Goal: Task Accomplishment & Management: Use online tool/utility

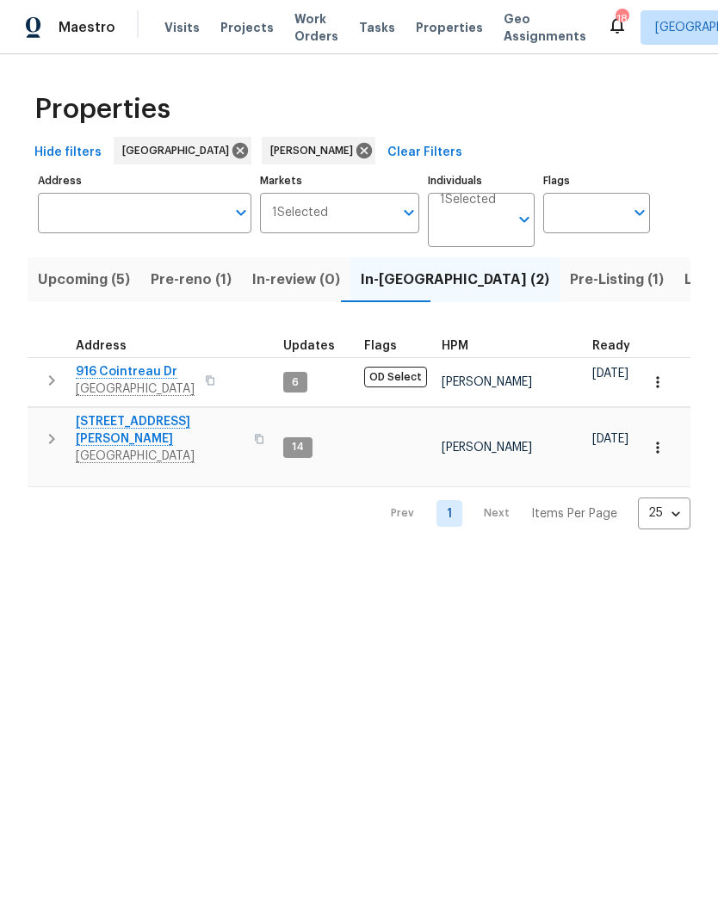
click at [47, 368] on button "button" at bounding box center [51, 380] width 34 height 34
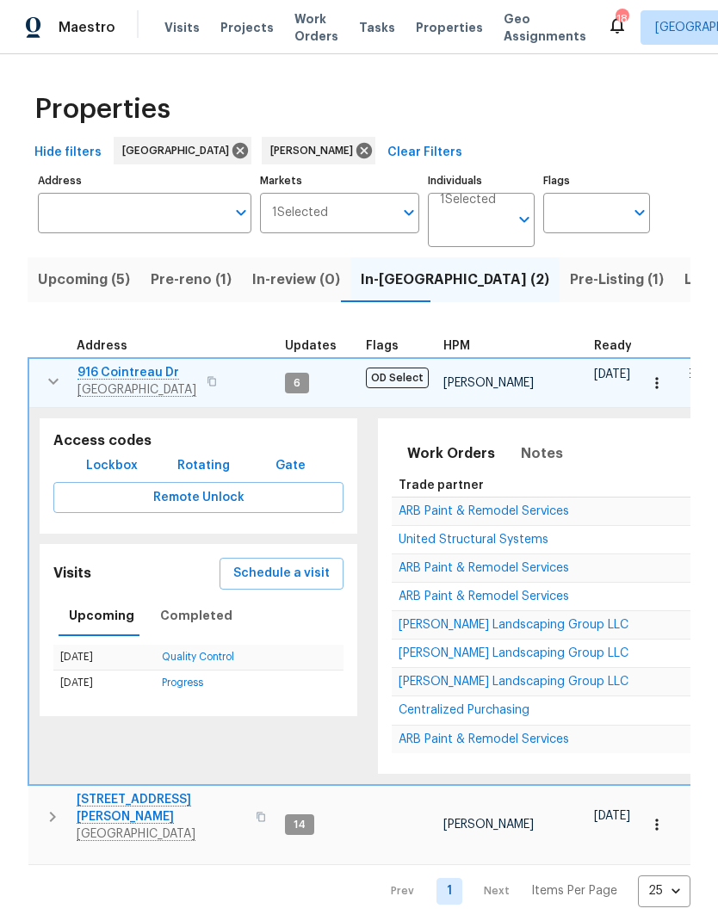
click at [417, 509] on span "ARB Paint & Remodel Services" at bounding box center [483, 511] width 170 height 12
click at [45, 379] on icon "button" at bounding box center [53, 381] width 21 height 21
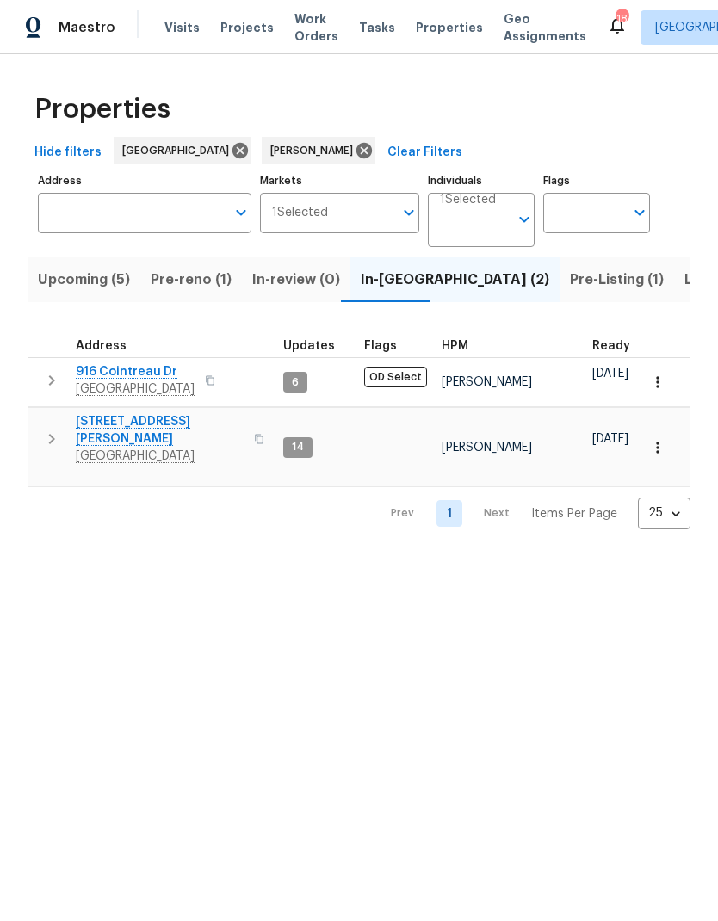
click at [182, 283] on span "Pre-reno (1)" at bounding box center [191, 280] width 81 height 24
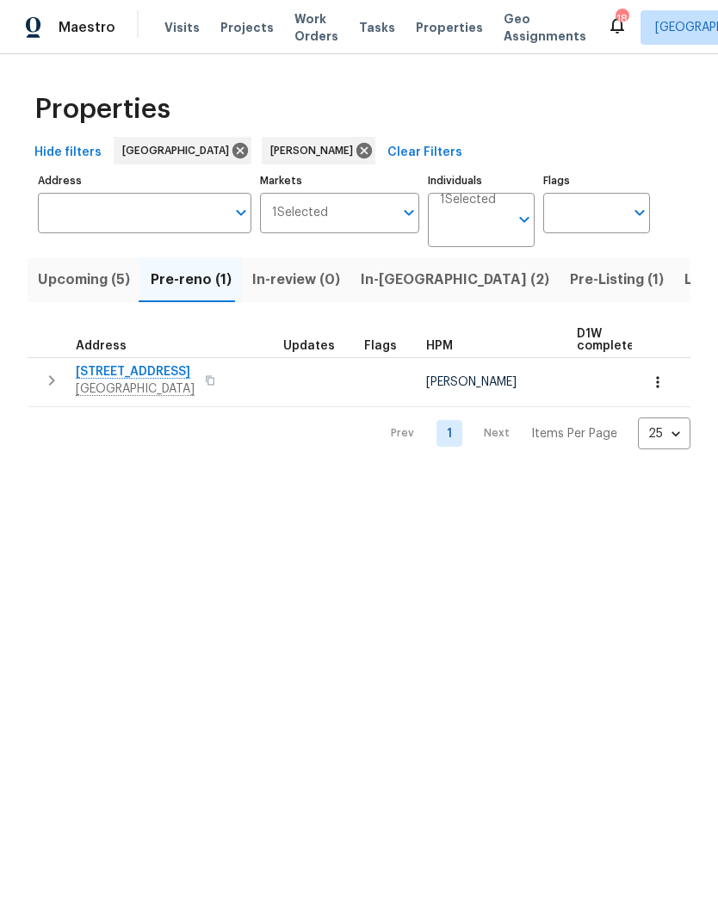
click at [108, 370] on span "107 Paixham Pl" at bounding box center [135, 371] width 119 height 17
click at [50, 366] on button "button" at bounding box center [51, 380] width 34 height 34
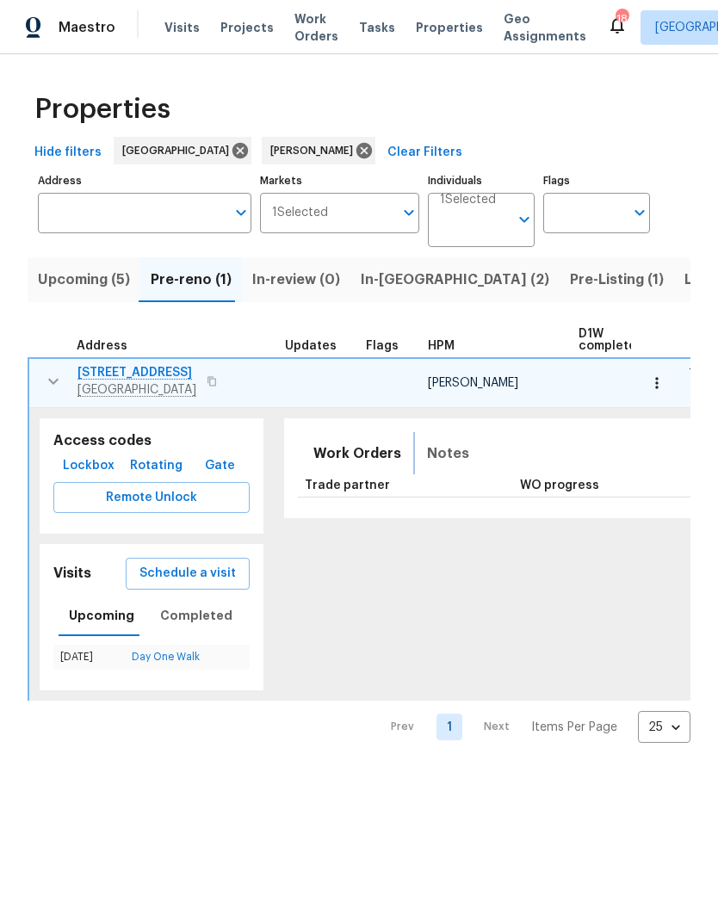
click at [427, 460] on span "Notes" at bounding box center [448, 453] width 42 height 24
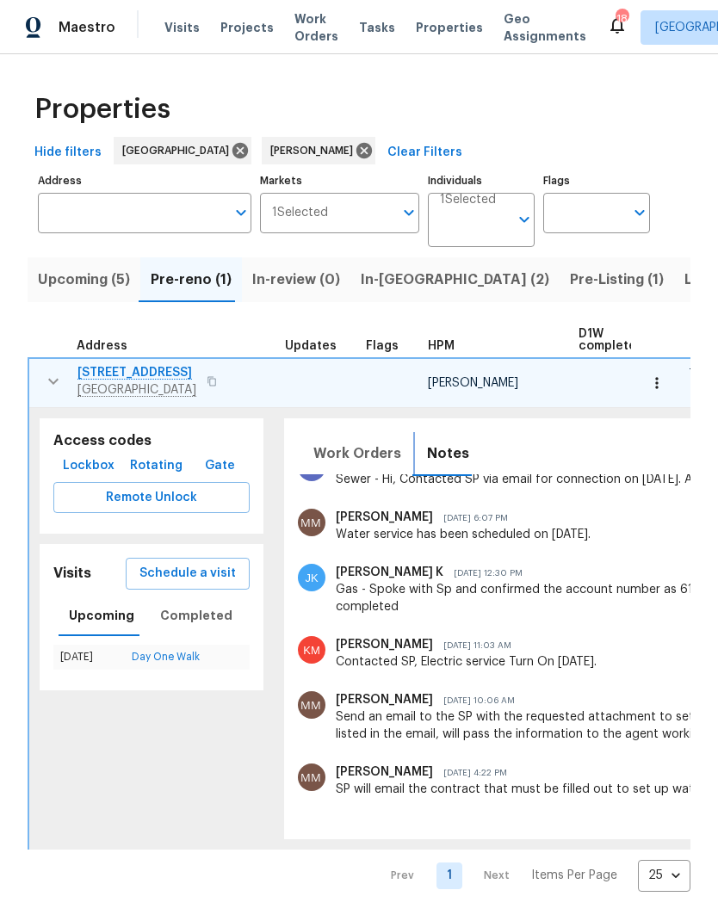
scroll to position [379, 0]
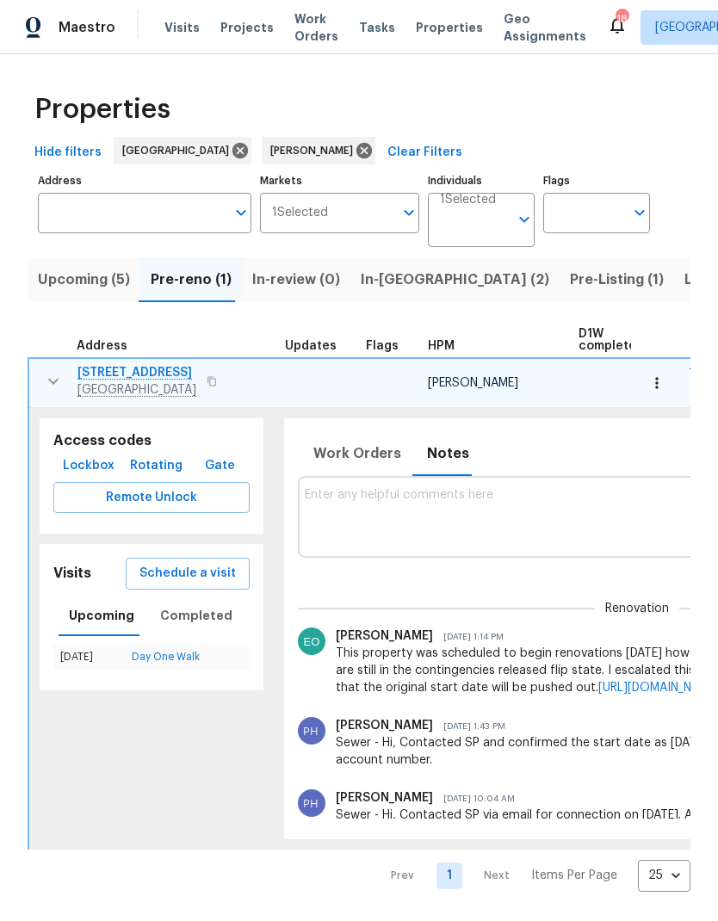
click at [663, 373] on button "button" at bounding box center [657, 383] width 38 height 38
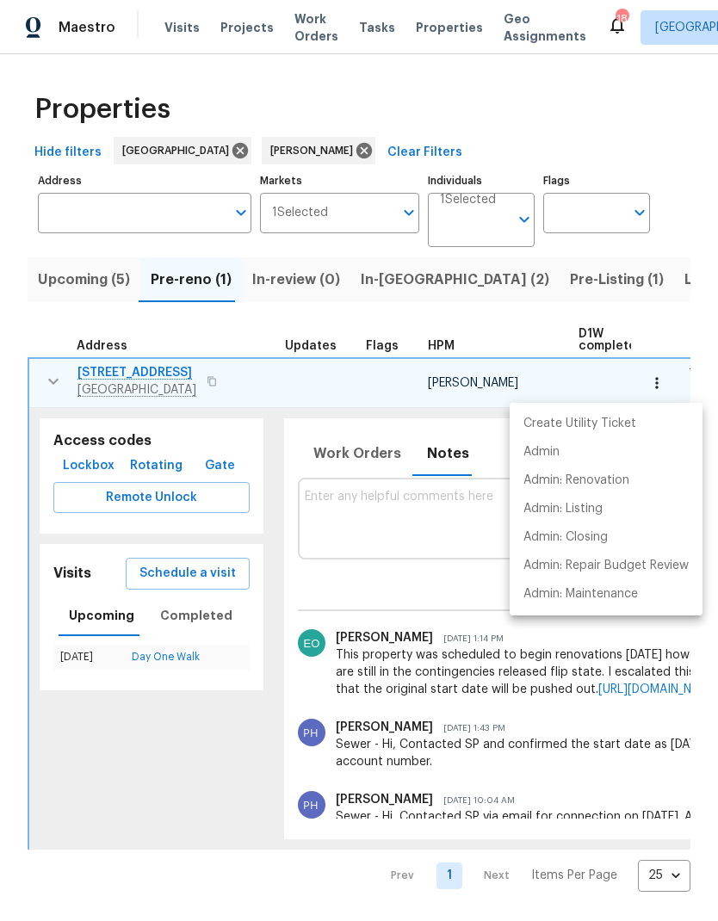
scroll to position [5, 0]
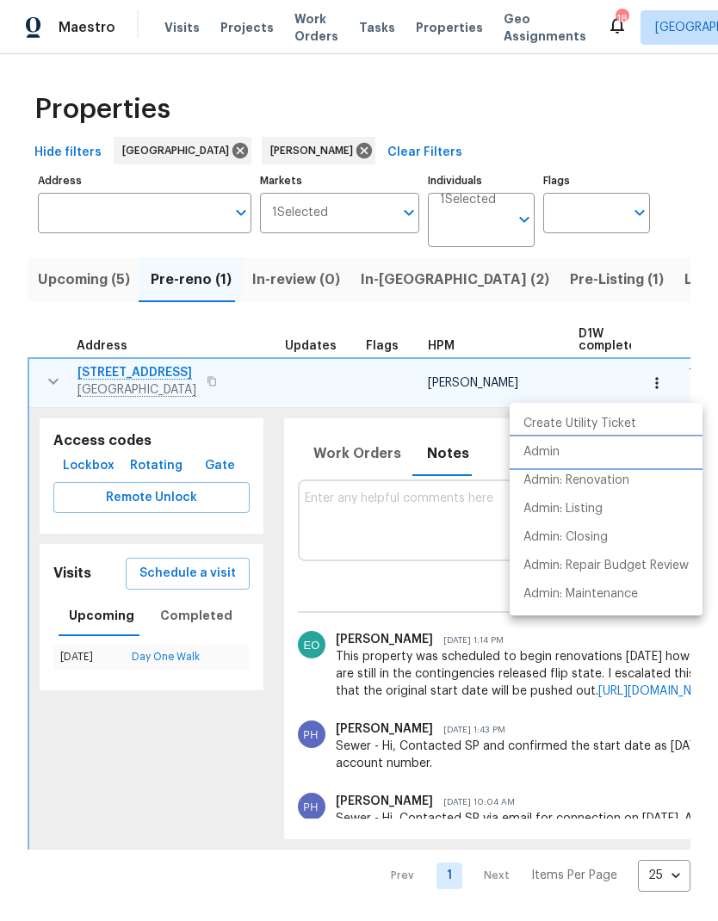
click at [550, 451] on p "Admin" at bounding box center [541, 452] width 36 height 18
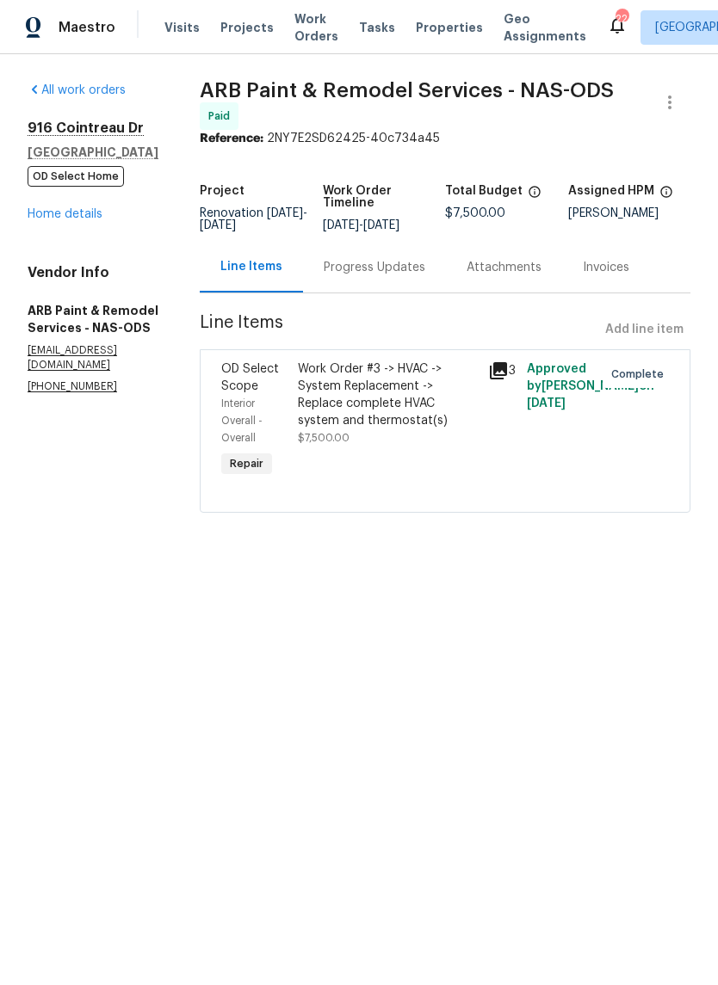
click at [68, 209] on link "Home details" at bounding box center [65, 214] width 75 height 12
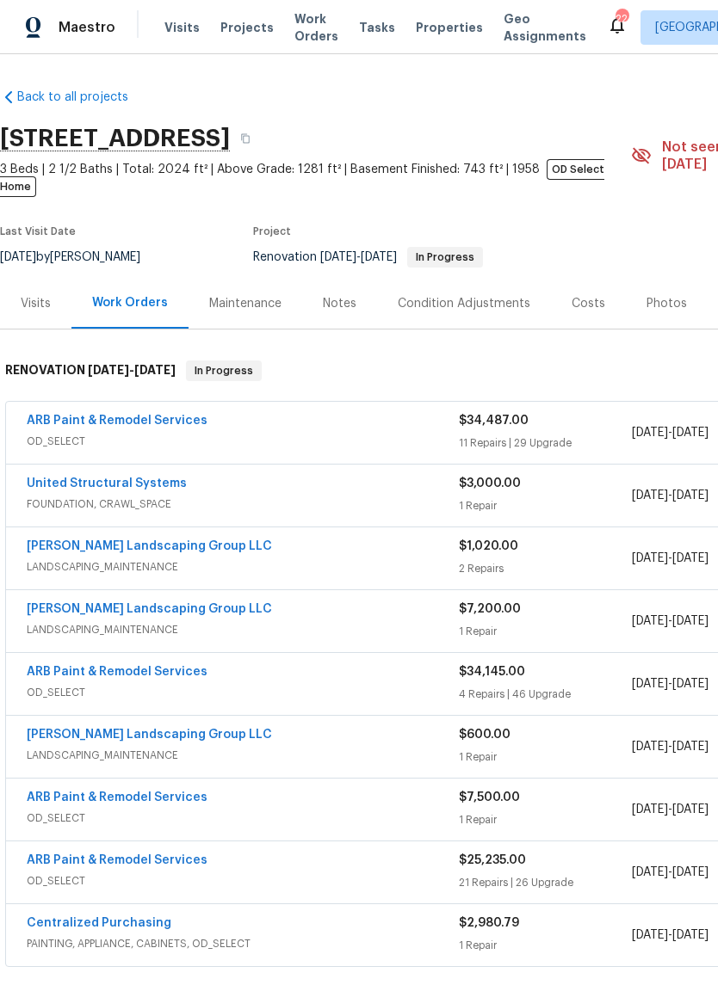
click at [646, 295] on div "Photos" at bounding box center [666, 303] width 40 height 17
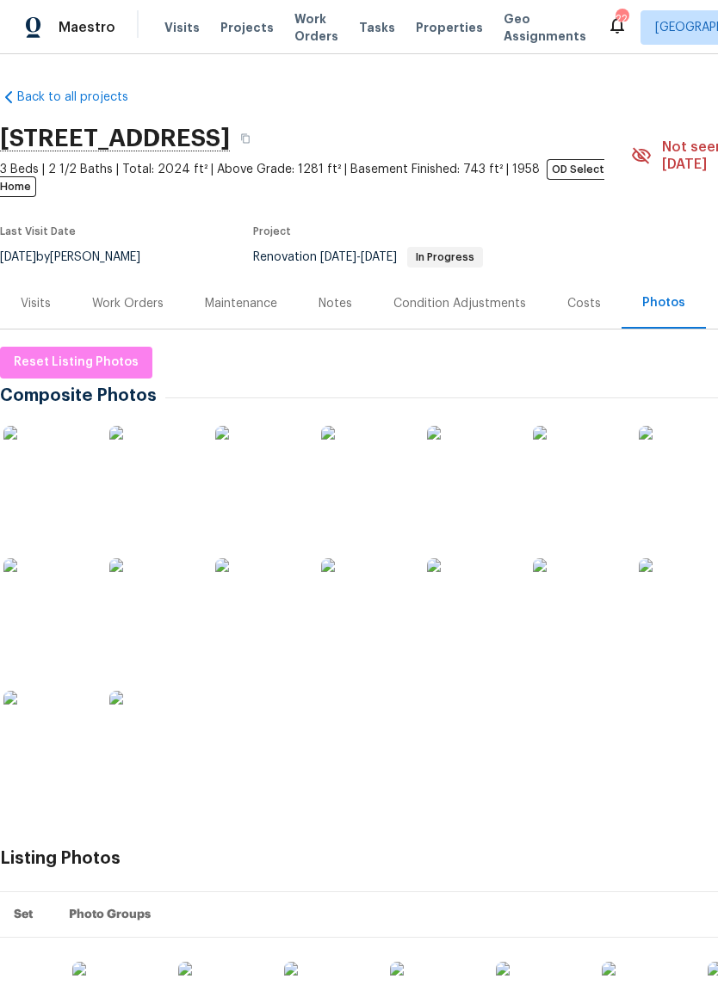
click at [151, 572] on img at bounding box center [152, 601] width 86 height 86
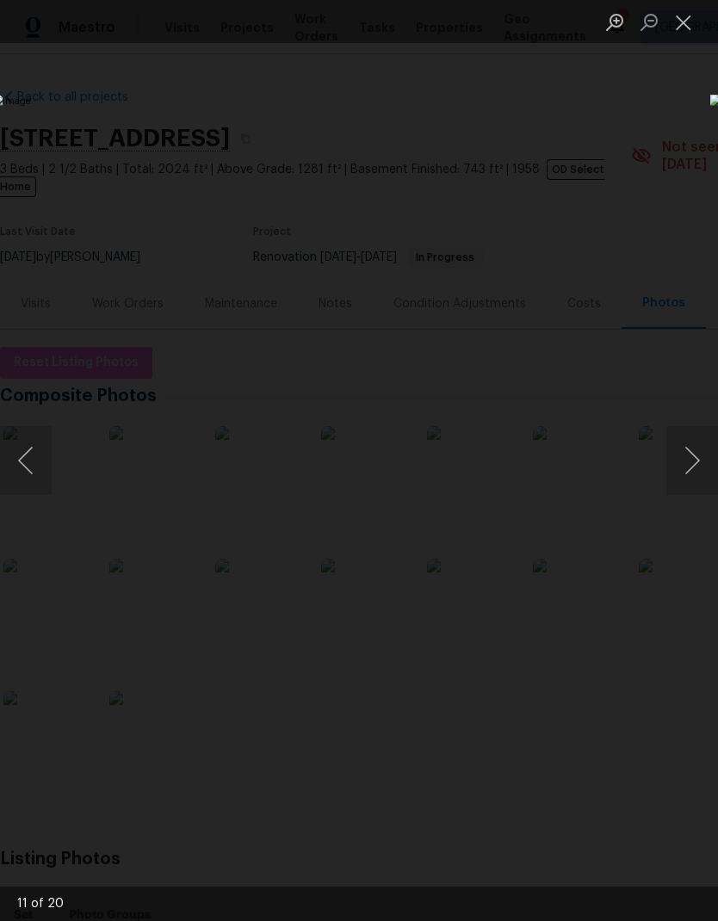
click at [682, 28] on button "Close lightbox" at bounding box center [683, 22] width 34 height 30
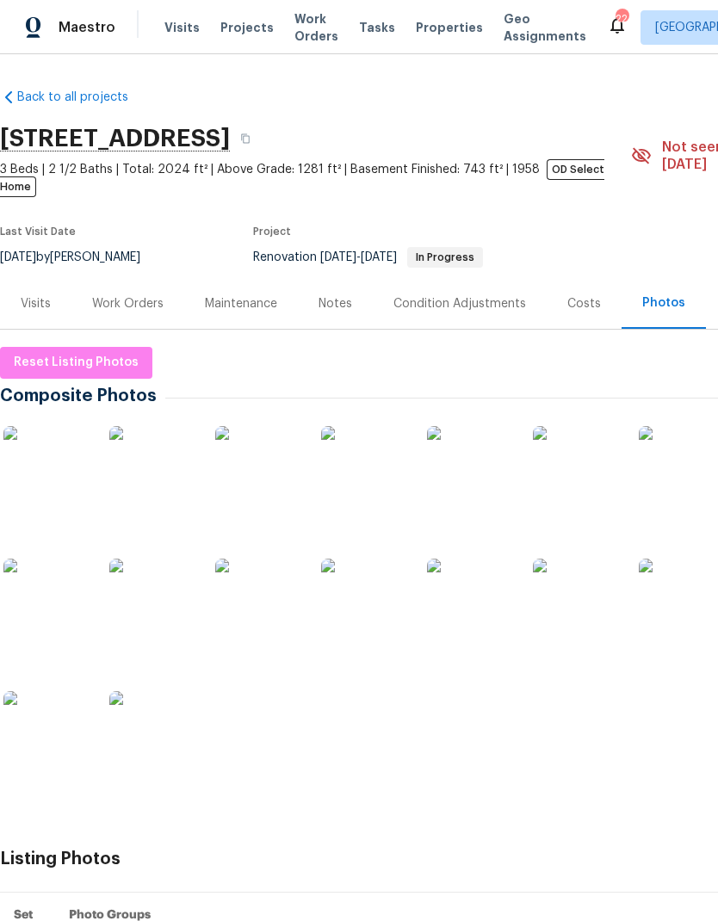
click at [47, 567] on img at bounding box center [46, 601] width 86 height 86
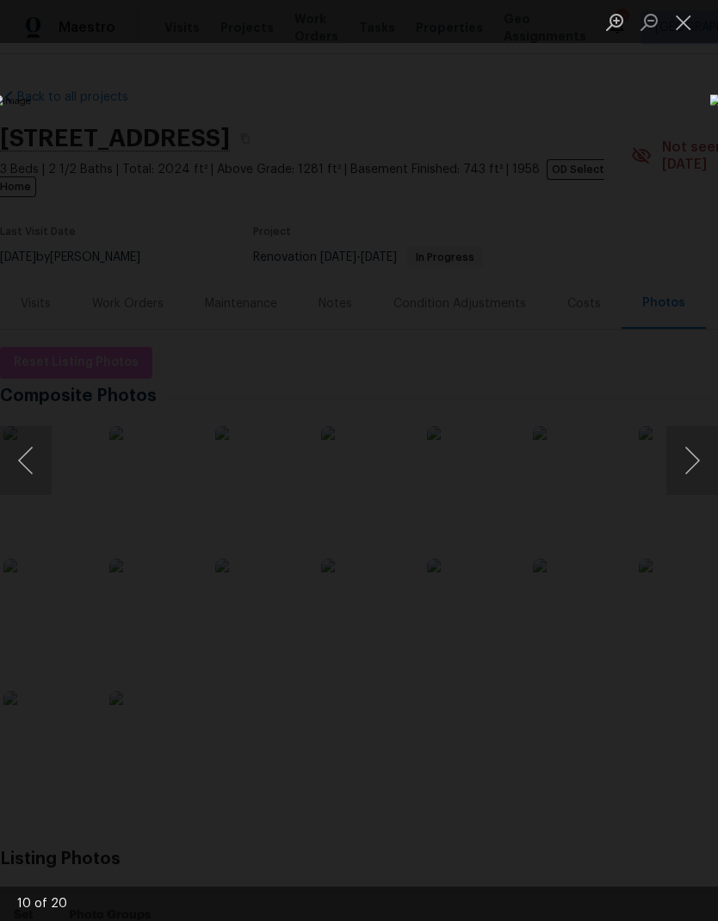
click at [674, 447] on button "Next image" at bounding box center [692, 460] width 52 height 69
click at [698, 450] on button "Next image" at bounding box center [692, 460] width 52 height 69
click at [688, 455] on button "Next image" at bounding box center [692, 460] width 52 height 69
click at [680, 460] on button "Next image" at bounding box center [692, 460] width 52 height 69
click at [686, 459] on button "Next image" at bounding box center [692, 460] width 52 height 69
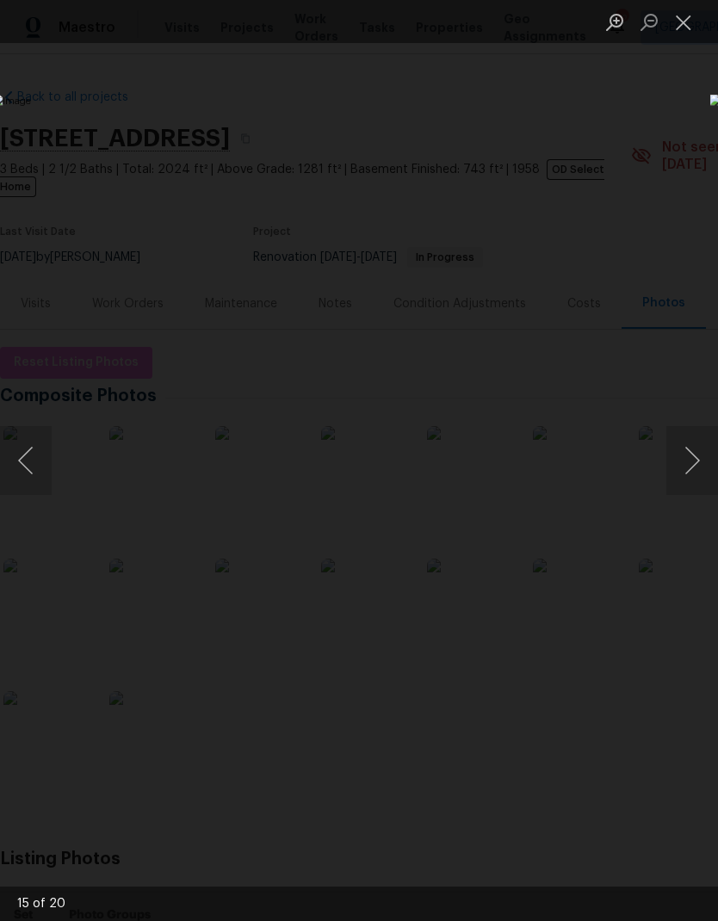
click at [688, 458] on button "Next image" at bounding box center [692, 460] width 52 height 69
click at [692, 455] on button "Next image" at bounding box center [692, 460] width 52 height 69
click at [700, 451] on button "Next image" at bounding box center [692, 460] width 52 height 69
click at [694, 449] on button "Next image" at bounding box center [692, 460] width 52 height 69
click at [694, 453] on button "Next image" at bounding box center [692, 460] width 52 height 69
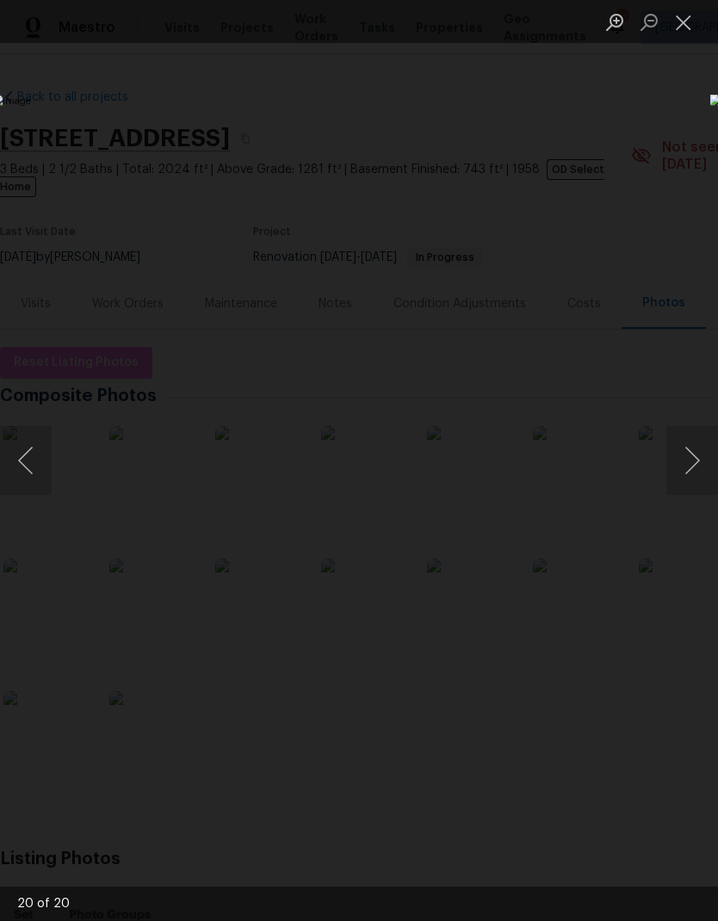
click at [697, 454] on button "Next image" at bounding box center [692, 460] width 52 height 69
click at [699, 453] on button "Next image" at bounding box center [692, 460] width 52 height 69
click at [691, 453] on button "Next image" at bounding box center [692, 460] width 52 height 69
click at [698, 460] on button "Next image" at bounding box center [692, 460] width 52 height 69
click at [688, 456] on button "Next image" at bounding box center [692, 460] width 52 height 69
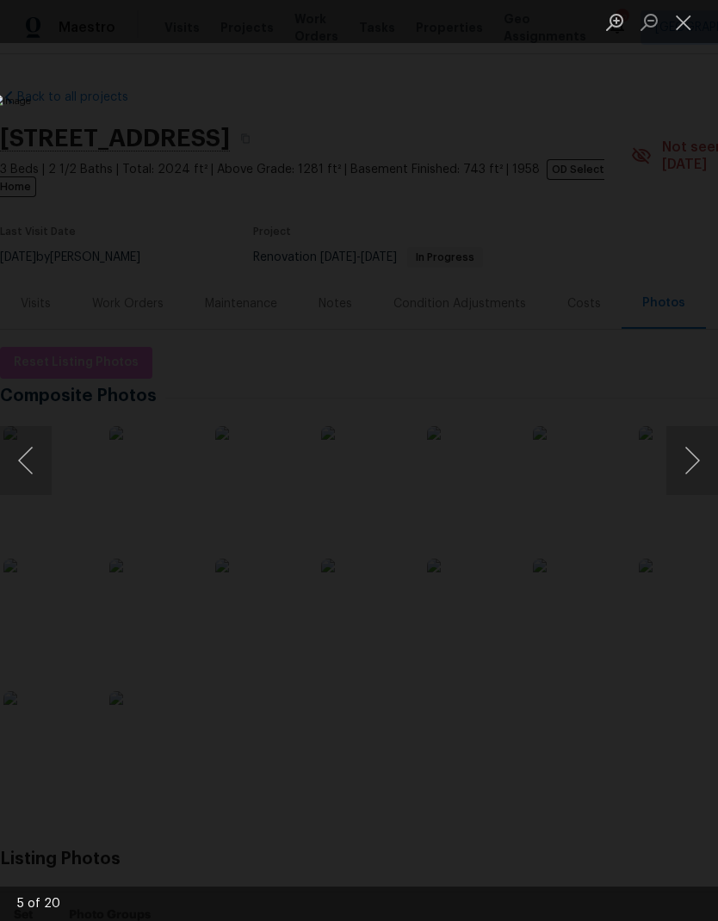
click at [690, 453] on button "Next image" at bounding box center [692, 460] width 52 height 69
click at [698, 460] on button "Next image" at bounding box center [692, 460] width 52 height 69
click at [697, 458] on button "Next image" at bounding box center [692, 460] width 52 height 69
click at [694, 453] on button "Next image" at bounding box center [692, 460] width 52 height 69
click at [697, 448] on button "Next image" at bounding box center [692, 460] width 52 height 69
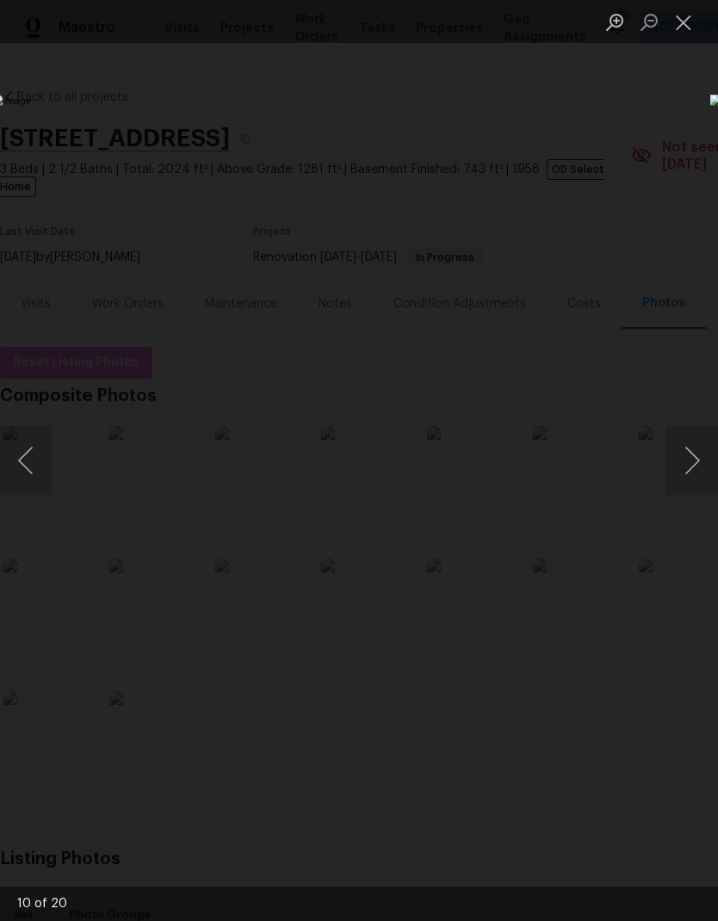
click at [23, 455] on button "Previous image" at bounding box center [26, 460] width 52 height 69
click at [676, 25] on button "Close lightbox" at bounding box center [683, 22] width 34 height 30
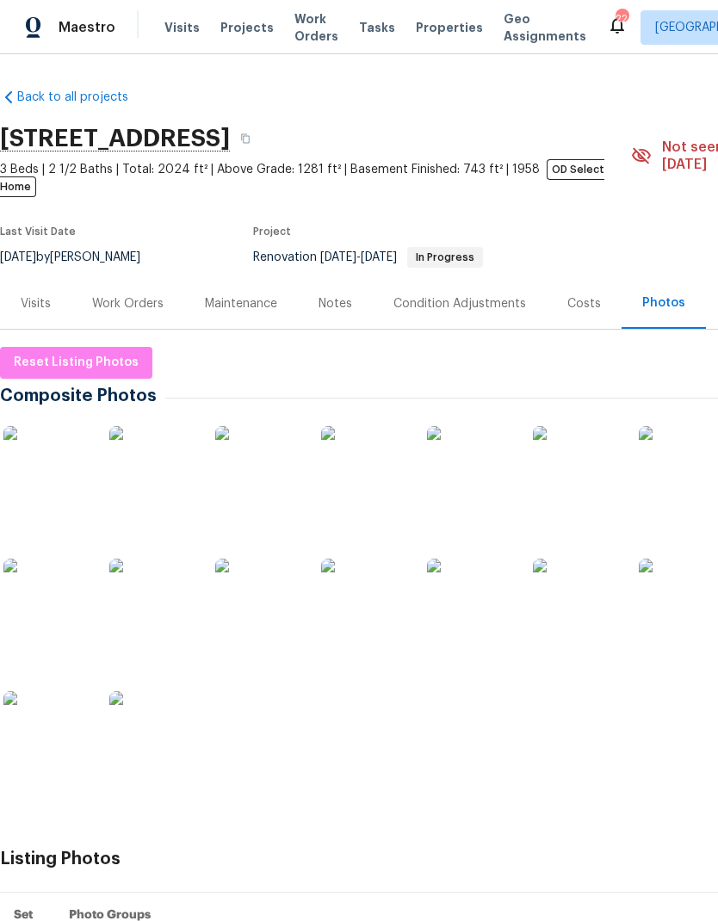
click at [164, 34] on span "Visits" at bounding box center [181, 27] width 35 height 17
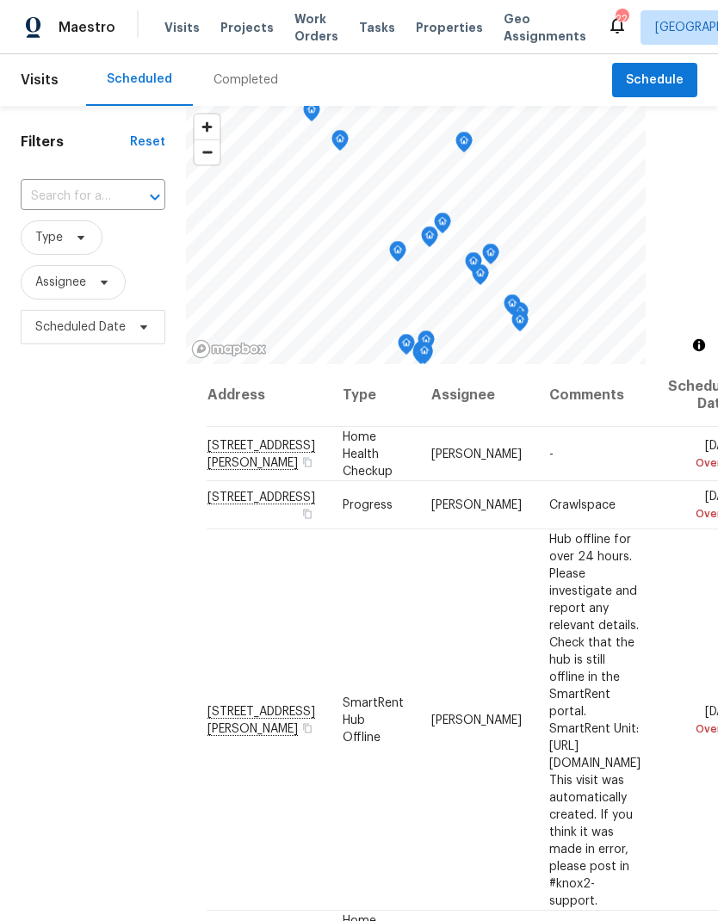
click at [86, 206] on input "text" at bounding box center [69, 196] width 96 height 27
type input "916 co"
click at [59, 245] on li "[STREET_ADDRESS]" at bounding box center [92, 236] width 144 height 29
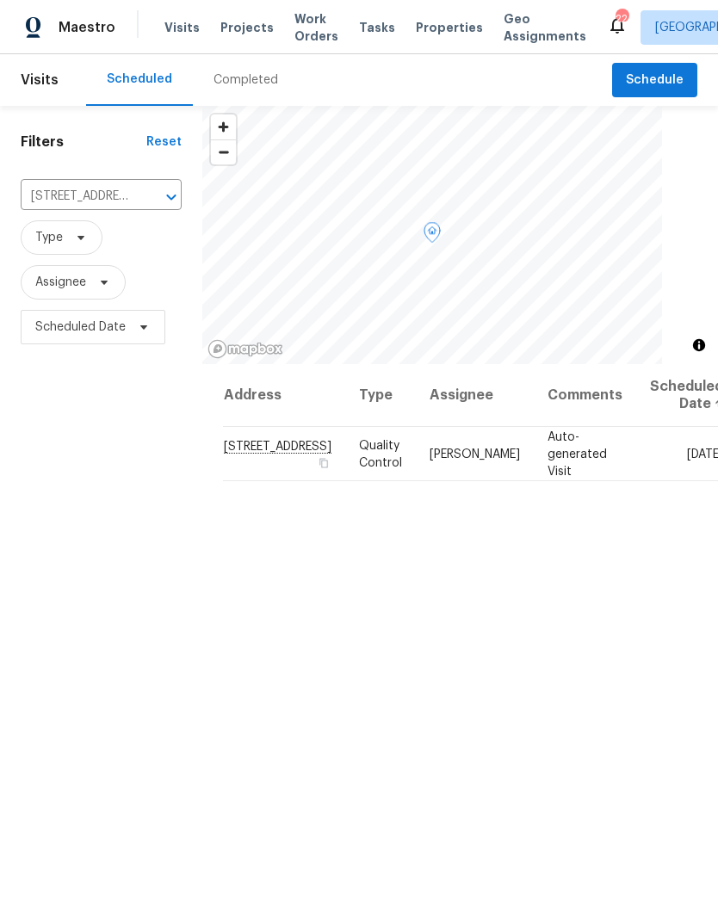
click at [0, 0] on icon at bounding box center [0, 0] width 0 height 0
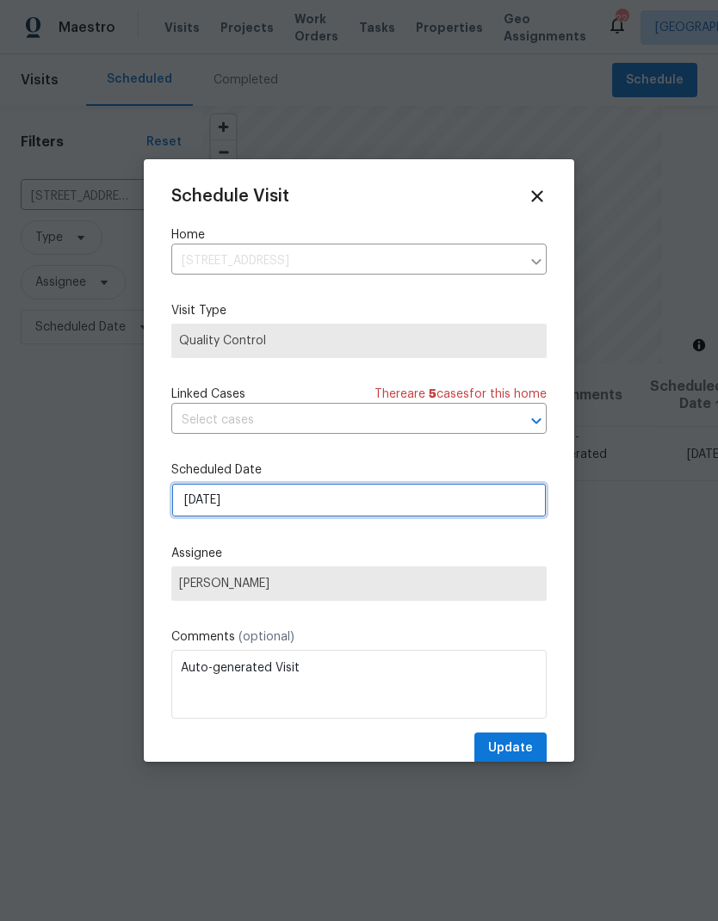
click at [208, 494] on input "[DATE]" at bounding box center [358, 500] width 375 height 34
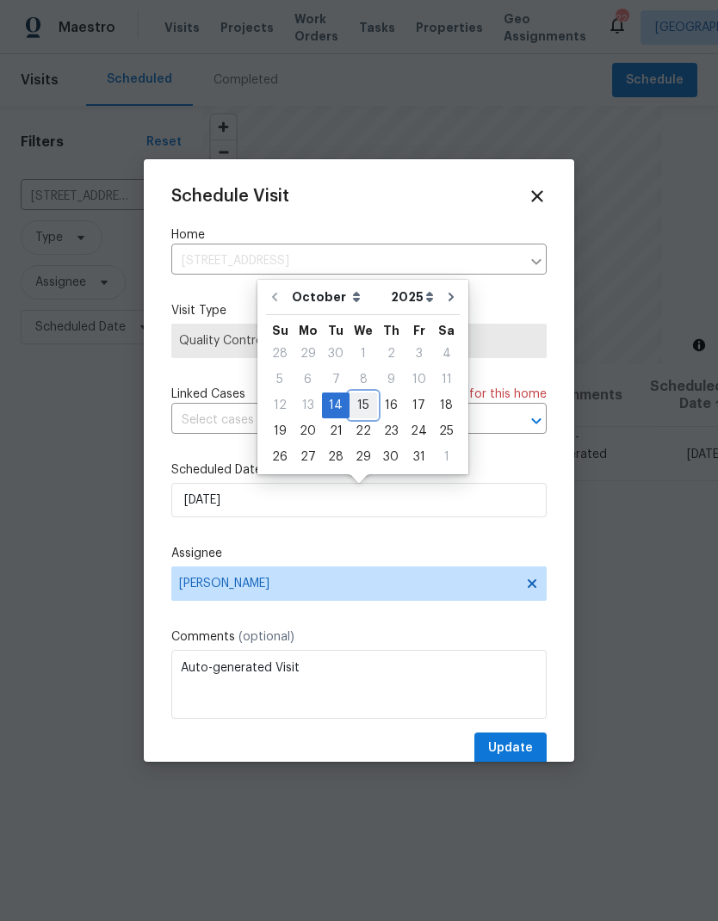
click at [361, 409] on div "15" at bounding box center [363, 405] width 28 height 24
type input "[DATE]"
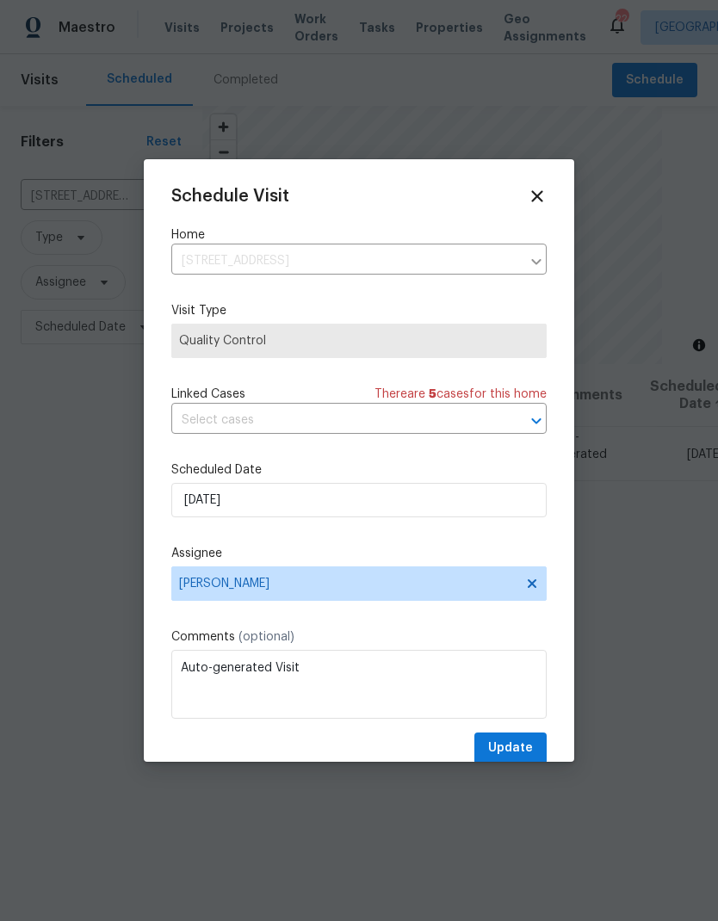
click at [495, 732] on div "Schedule Visit Home [STREET_ADDRESS] ​ Visit Type Quality Control Linked Cases …" at bounding box center [358, 475] width 375 height 577
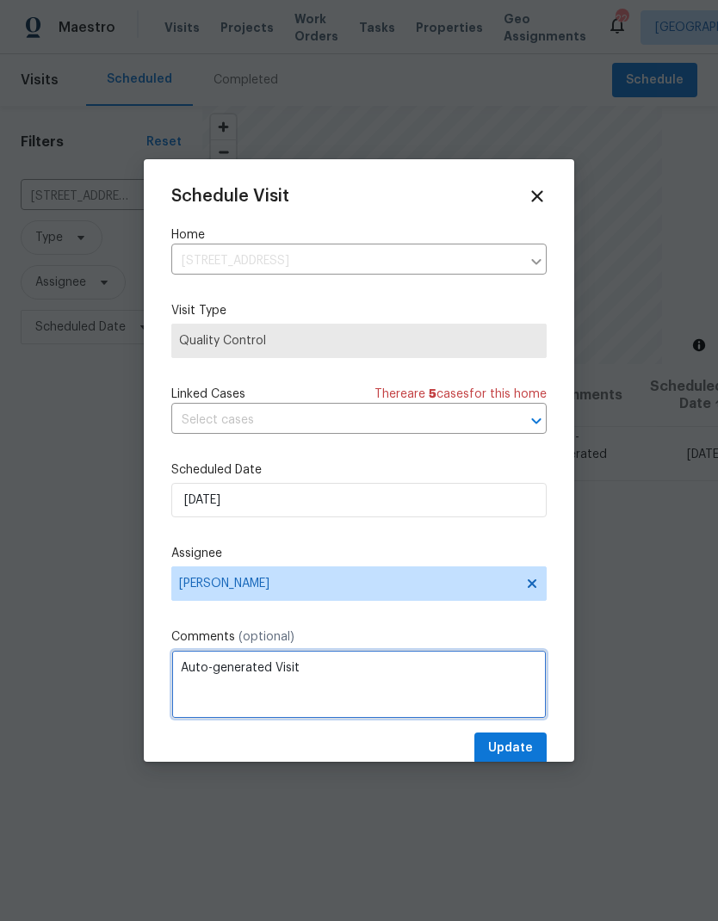
click at [506, 719] on textarea "Auto-generated Visit" at bounding box center [358, 684] width 375 height 69
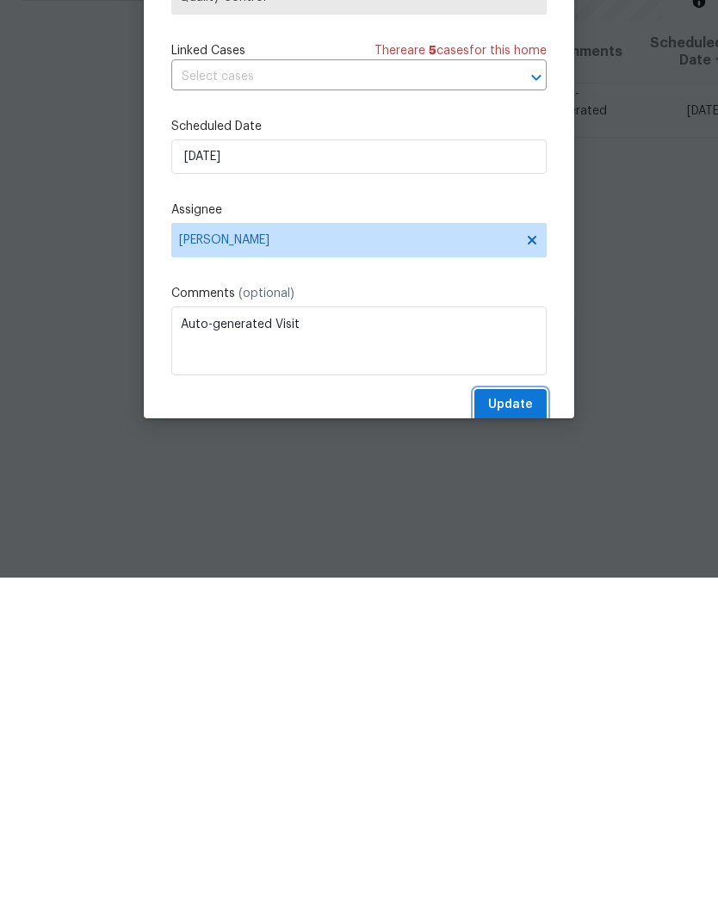
click at [498, 737] on span "Update" at bounding box center [510, 748] width 45 height 22
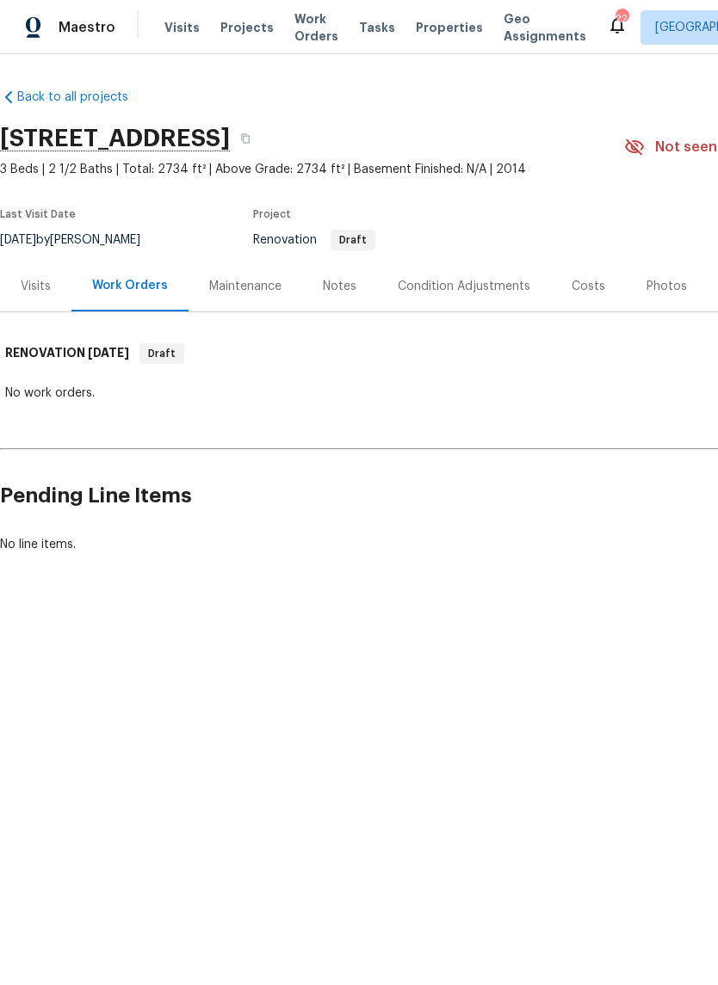
click at [573, 284] on div "Costs" at bounding box center [588, 286] width 34 height 17
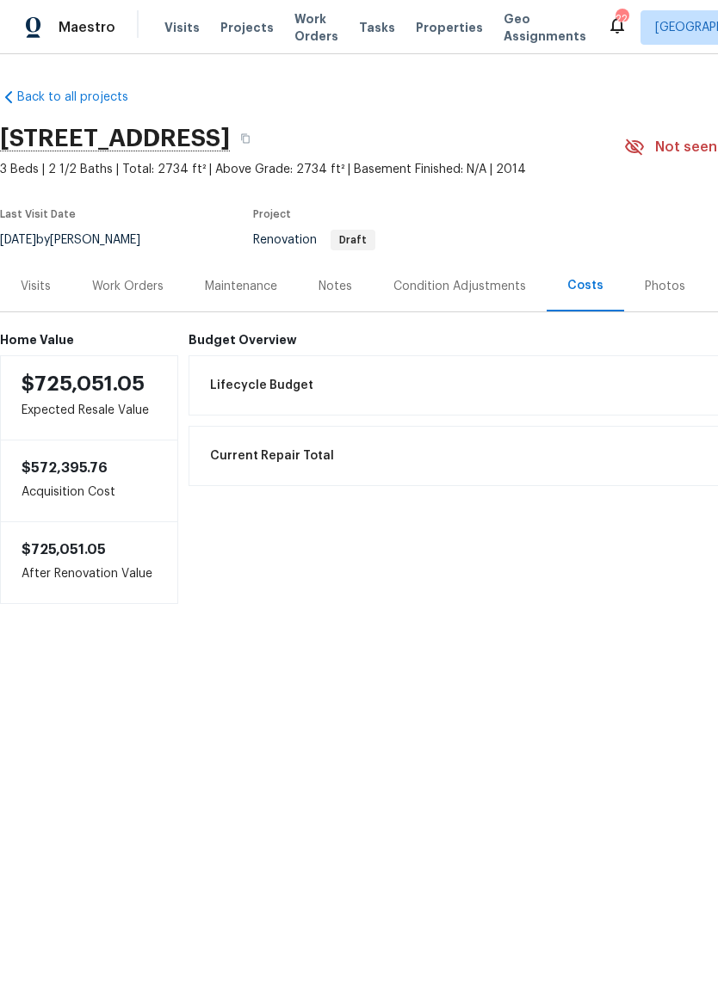
scroll to position [0, -3]
